Goal: Transaction & Acquisition: Purchase product/service

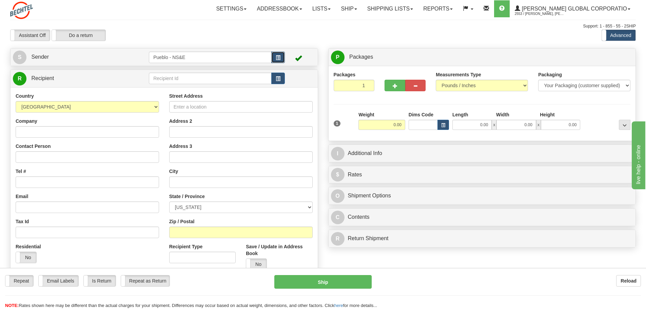
click at [276, 58] on span "button" at bounding box center [278, 58] width 5 height 4
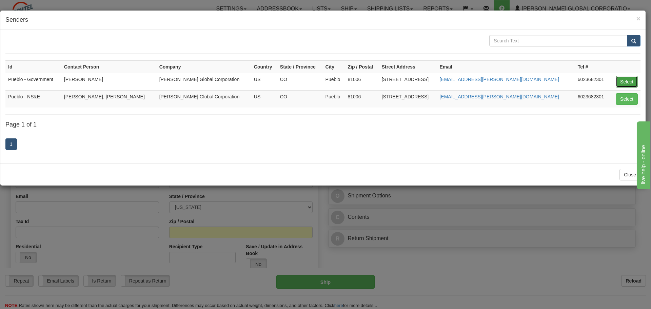
click at [629, 81] on button "Select" at bounding box center [626, 82] width 22 height 12
type input "Pueblo - Government"
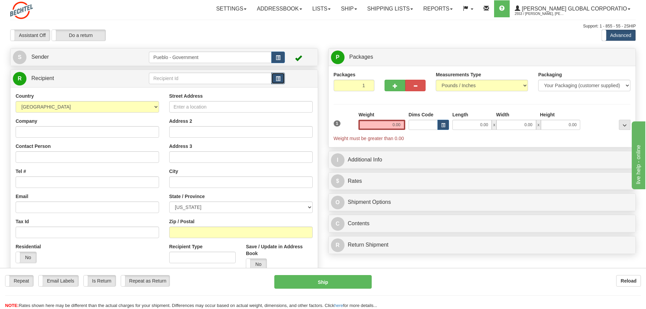
click at [276, 78] on span "button" at bounding box center [278, 79] width 5 height 4
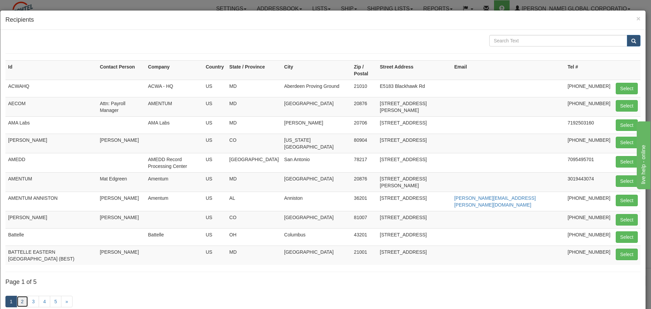
click at [21, 296] on link "2" at bounding box center [23, 302] width 12 height 12
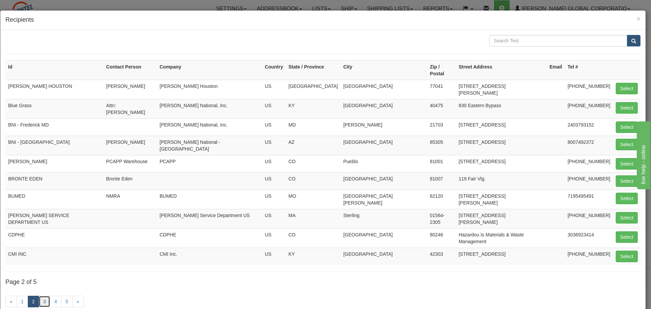
click at [43, 296] on link "3" at bounding box center [45, 302] width 12 height 12
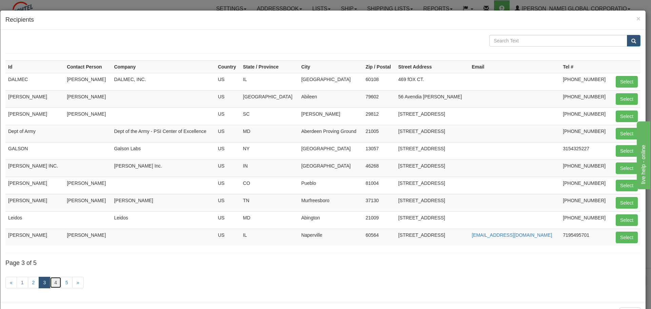
click at [57, 282] on link "4" at bounding box center [56, 283] width 12 height 12
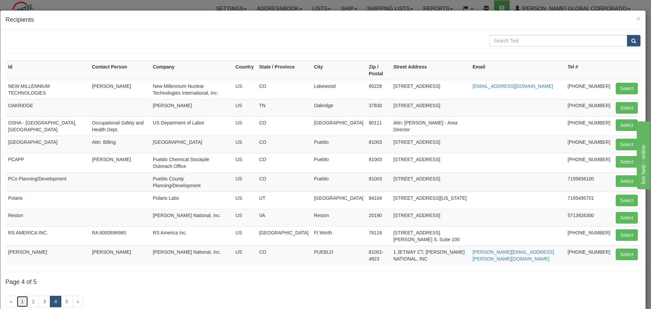
click at [20, 301] on link "1" at bounding box center [23, 302] width 12 height 12
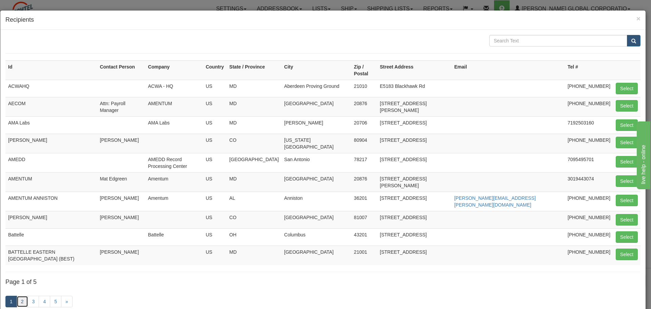
click at [22, 296] on link "2" at bounding box center [23, 302] width 12 height 12
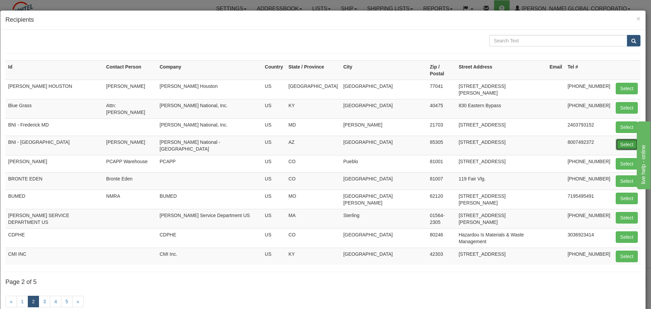
click at [622, 139] on button "Select" at bounding box center [626, 145] width 22 height 12
type input "BNI - [GEOGRAPHIC_DATA]"
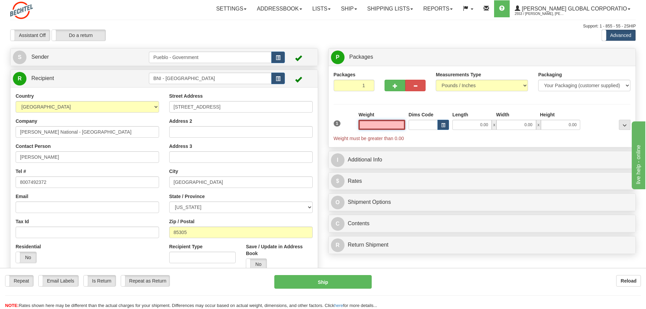
click at [398, 125] on input "text" at bounding box center [381, 125] width 47 height 10
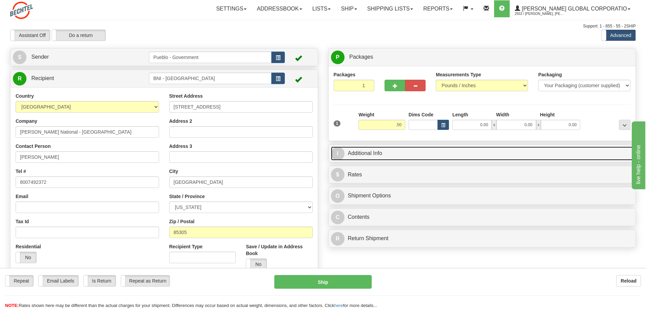
type input "0.50"
click at [360, 151] on link "I Additional Info" at bounding box center [482, 153] width 302 height 14
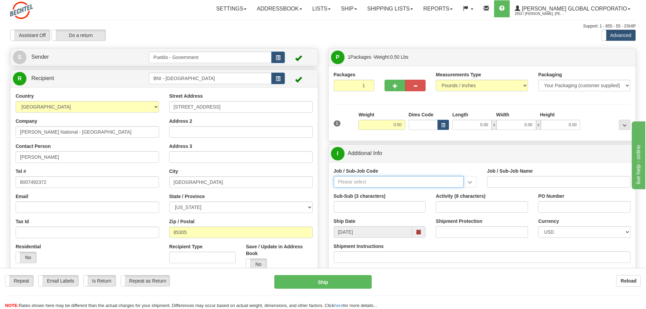
click at [369, 181] on input "Job / Sub-Job Code" at bounding box center [398, 182] width 130 height 12
type input "24852-CM8"
click at [344, 189] on div "24852-CM8" at bounding box center [396, 191] width 123 height 7
type input "PUEBLO CHEM DEMIL PROJECT - CLOSURE-MP-BNI-UTILIT"
type input "24852-CM8"
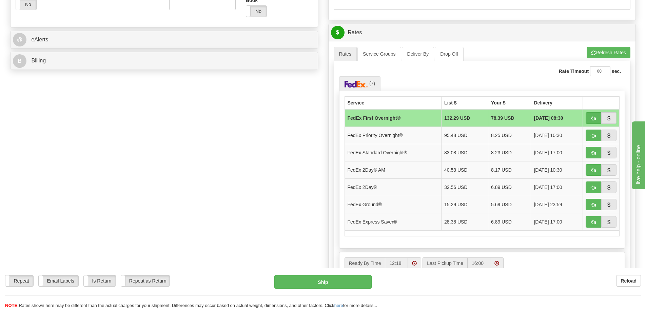
scroll to position [271, 0]
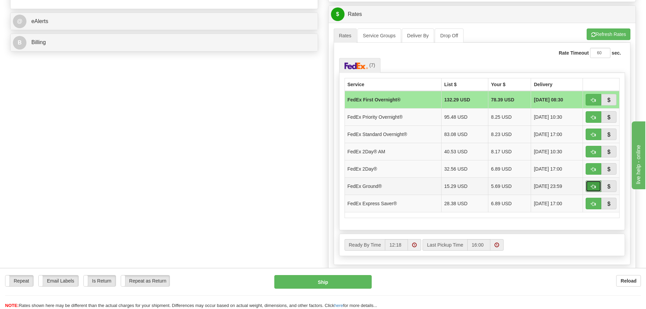
click at [592, 185] on span "button" at bounding box center [593, 186] width 5 height 4
type input "92"
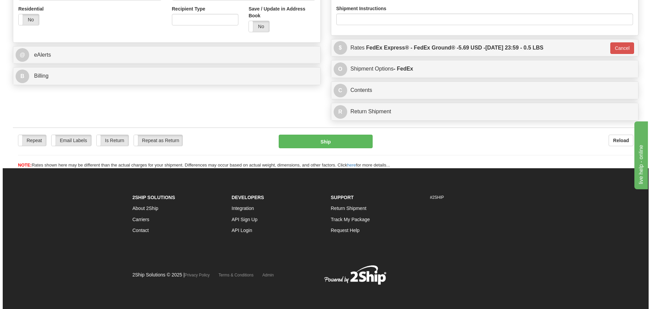
scroll to position [238, 0]
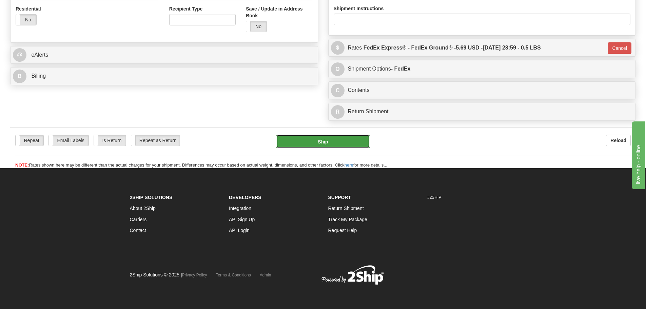
click at [322, 141] on button "Ship" at bounding box center [323, 142] width 94 height 14
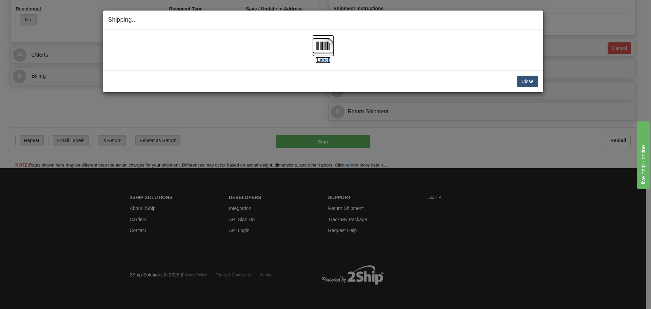
click at [324, 46] on img at bounding box center [323, 46] width 22 height 22
click at [523, 79] on button "Close" at bounding box center [527, 82] width 21 height 12
click at [529, 82] on button "Close" at bounding box center [527, 82] width 21 height 12
click at [528, 79] on button "Close" at bounding box center [527, 82] width 21 height 12
